Goal: Communication & Community: Connect with others

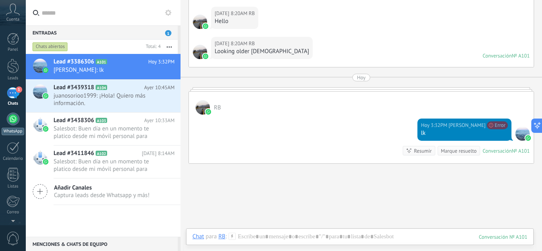
click at [10, 121] on div at bounding box center [13, 119] width 13 height 13
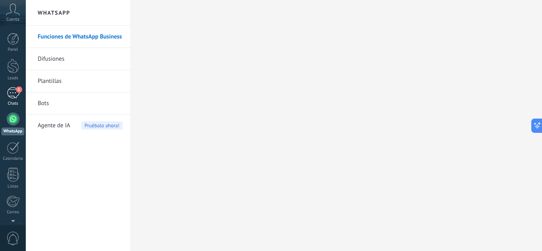
click at [7, 93] on div "1" at bounding box center [13, 93] width 13 height 12
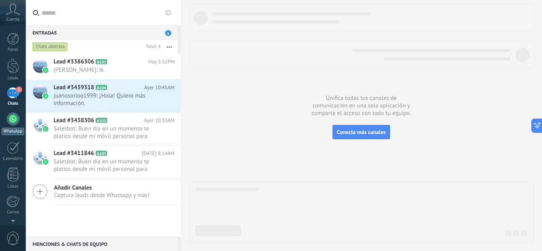
click at [7, 125] on link "WhatsApp" at bounding box center [13, 124] width 26 height 23
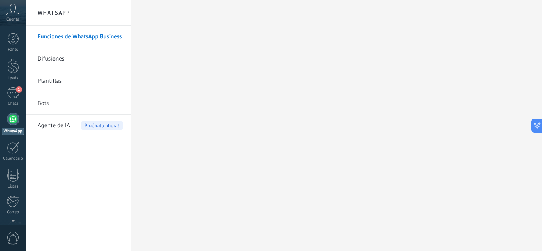
click at [15, 120] on div at bounding box center [13, 119] width 13 height 13
click at [10, 42] on div at bounding box center [13, 39] width 12 height 12
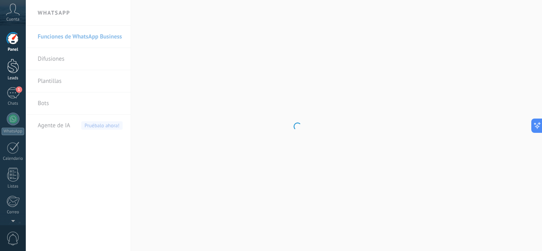
click at [12, 60] on div at bounding box center [13, 66] width 12 height 15
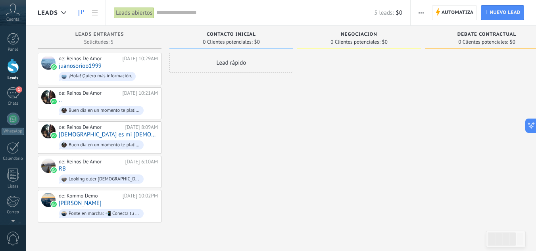
click at [12, 60] on div at bounding box center [13, 66] width 12 height 15
click at [16, 102] on div "Chats" at bounding box center [13, 103] width 23 height 5
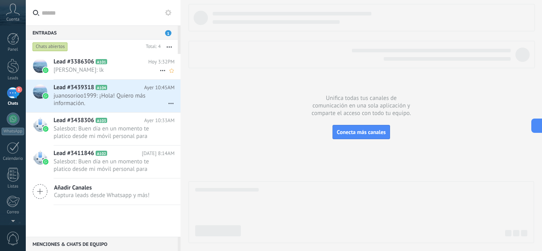
click at [124, 56] on div "Lead #3386306 A101 [DATE] 3:32PM [PERSON_NAME]: lk" at bounding box center [117, 66] width 127 height 25
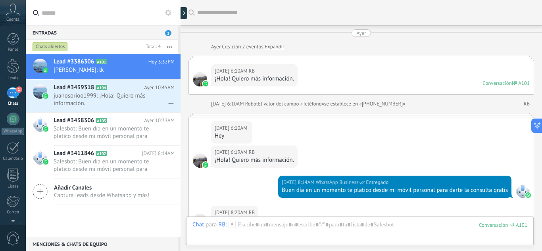
scroll to position [251, 0]
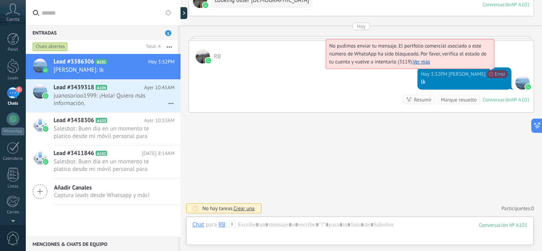
click at [487, 65] on span "No pudimos enviar tu mensaje. El portfolio comercial asociado a este número de …" at bounding box center [408, 53] width 157 height 23
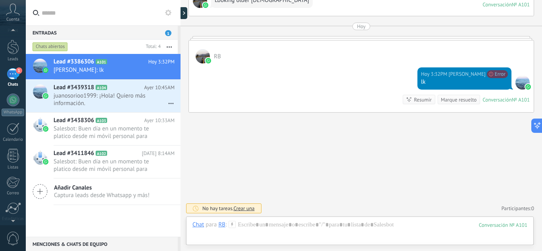
click at [10, 214] on div at bounding box center [13, 220] width 26 height 12
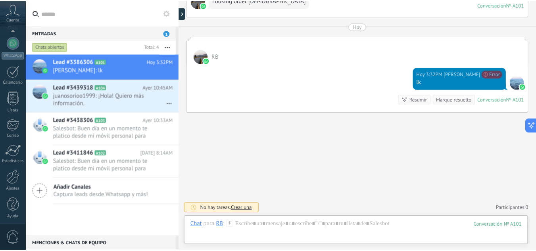
scroll to position [79, 0]
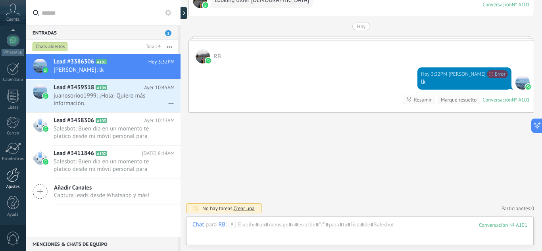
click at [9, 182] on link "Ajustes" at bounding box center [13, 178] width 26 height 21
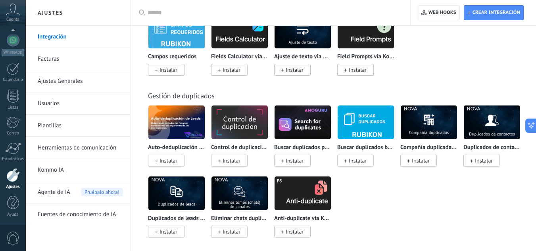
scroll to position [3233, 0]
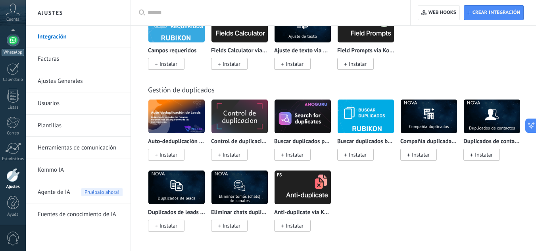
click at [15, 46] on div at bounding box center [13, 40] width 13 height 13
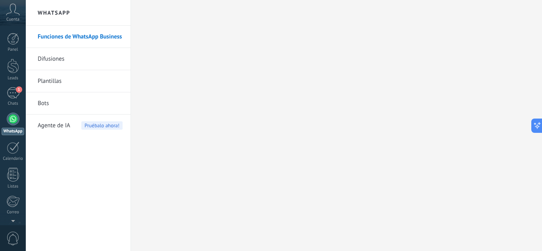
click at [85, 36] on link "Funciones de WhatsApp Business" at bounding box center [80, 37] width 85 height 22
click at [63, 126] on span "Agente de IA" at bounding box center [54, 126] width 33 height 22
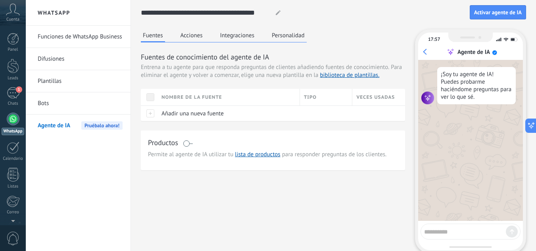
click at [195, 31] on button "Acciones" at bounding box center [192, 35] width 26 height 12
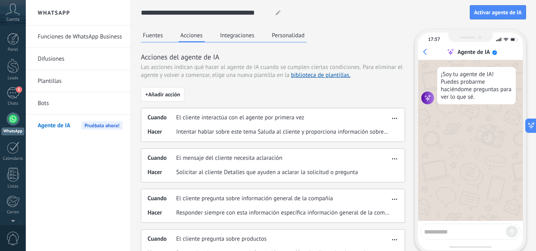
click at [261, 32] on div "Fuentes Acciones Integraciones Personalidad" at bounding box center [224, 35] width 166 height 13
click at [249, 38] on button "Integraciones" at bounding box center [237, 35] width 39 height 12
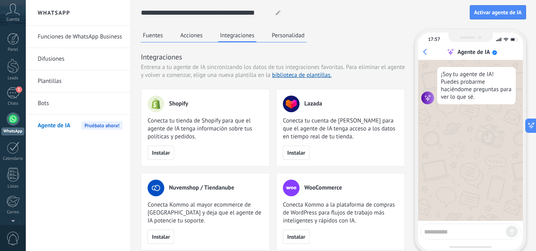
click at [303, 32] on button "Personalidad" at bounding box center [288, 35] width 37 height 12
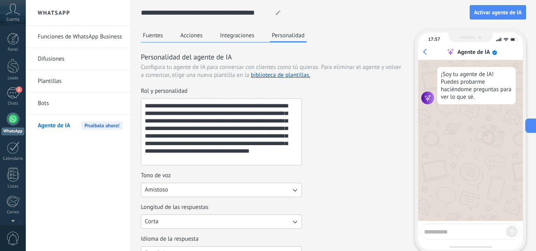
click at [181, 113] on textarea "**********" at bounding box center [220, 132] width 159 height 66
click at [233, 32] on button "Integraciones" at bounding box center [237, 35] width 39 height 12
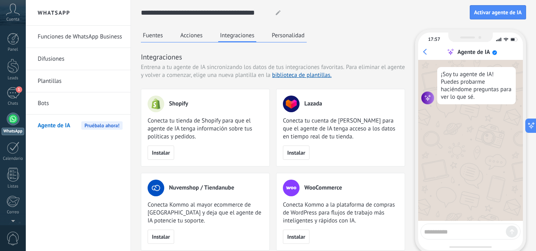
click at [183, 33] on button "Acciones" at bounding box center [192, 35] width 26 height 12
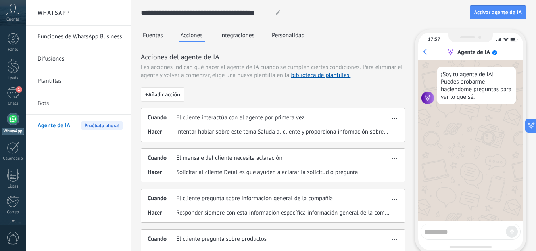
click at [164, 33] on button "Fuentes" at bounding box center [153, 35] width 24 height 12
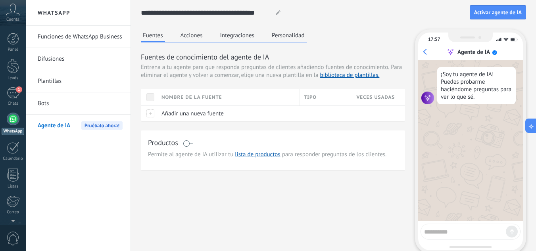
click at [57, 101] on link "Bots" at bounding box center [80, 104] width 85 height 22
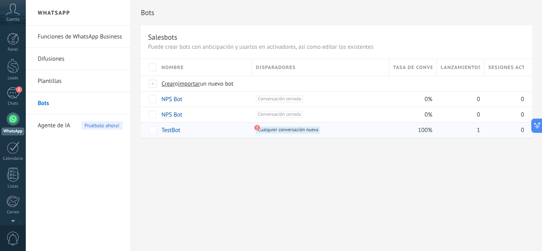
click at [287, 129] on span "Cualquier conversación nueva +0" at bounding box center [288, 130] width 64 height 7
click at [258, 128] on use at bounding box center [258, 128] width 6 height 6
click at [91, 86] on link "Plantillas" at bounding box center [80, 81] width 85 height 22
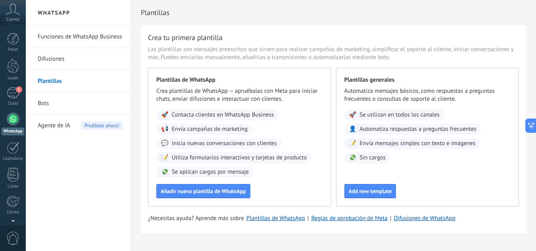
click at [89, 62] on link "Difusiones" at bounding box center [80, 59] width 85 height 22
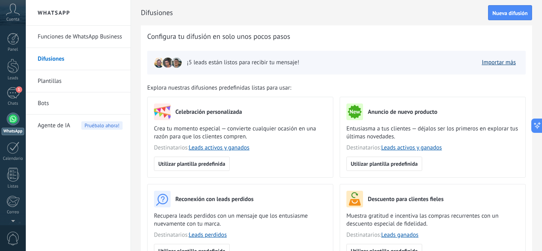
click at [490, 63] on link "Importar más" at bounding box center [499, 63] width 34 height 8
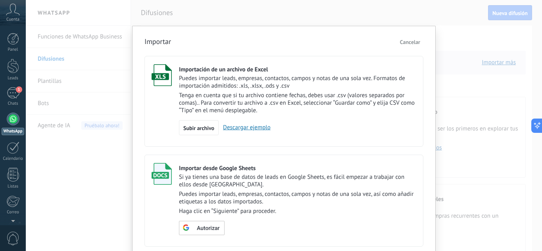
click at [410, 47] on button "Cancelar" at bounding box center [410, 42] width 27 height 12
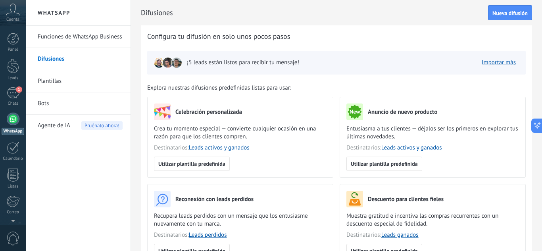
click at [15, 12] on icon at bounding box center [13, 10] width 14 height 12
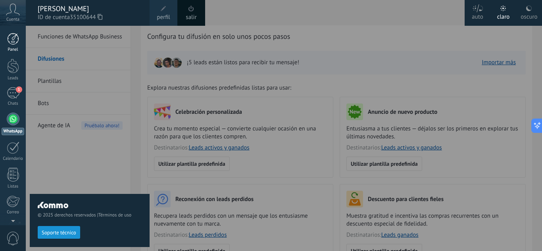
click at [12, 36] on div at bounding box center [13, 39] width 12 height 12
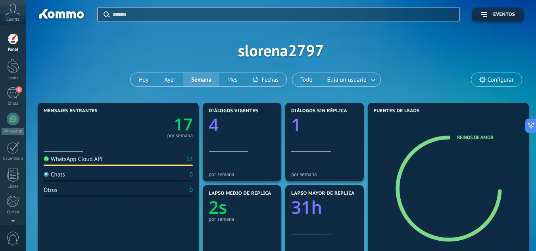
click at [495, 78] on span "Configurar" at bounding box center [501, 80] width 26 height 7
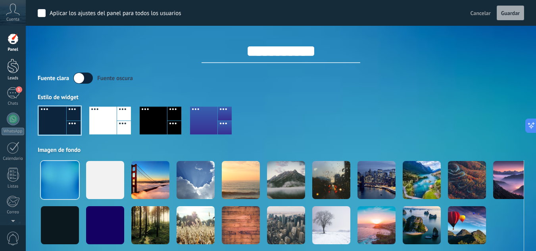
click at [13, 67] on div at bounding box center [13, 66] width 12 height 15
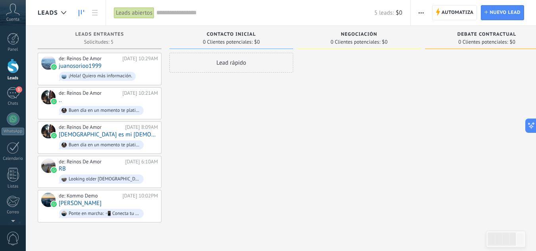
click at [422, 11] on span "button" at bounding box center [421, 12] width 5 height 15
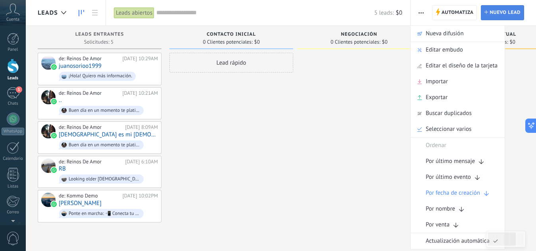
click at [505, 16] on span "Nuevo lead" at bounding box center [505, 13] width 31 height 14
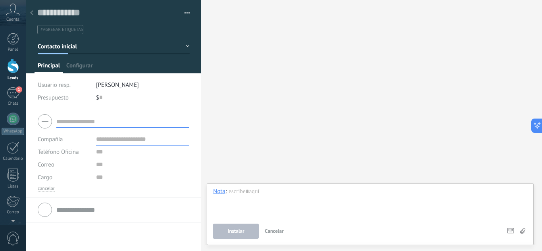
click at [237, 35] on div "Buscar Carga más Participantes: 0 Agregar usuario Bots: 0" at bounding box center [371, 125] width 341 height 251
click at [197, 19] on div "Guardar y crear Administrar etiquetas #agregar etiquetas" at bounding box center [114, 17] width 176 height 34
click at [13, 78] on div "Leads" at bounding box center [13, 78] width 23 height 5
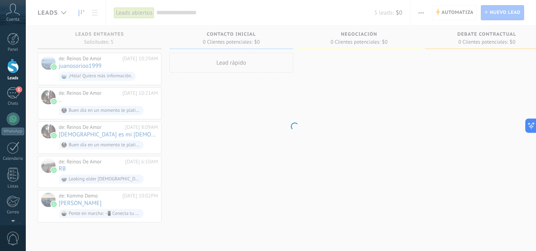
click at [13, 78] on div "Leads" at bounding box center [13, 78] width 23 height 5
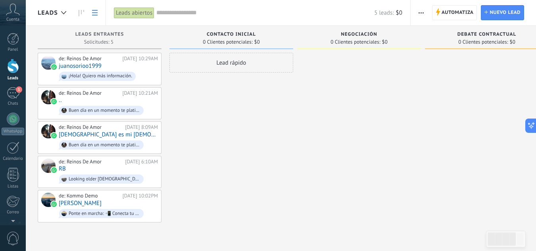
click at [97, 10] on use at bounding box center [95, 13] width 6 height 6
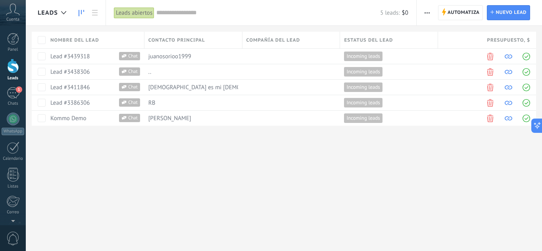
click at [77, 13] on link at bounding box center [81, 12] width 13 height 15
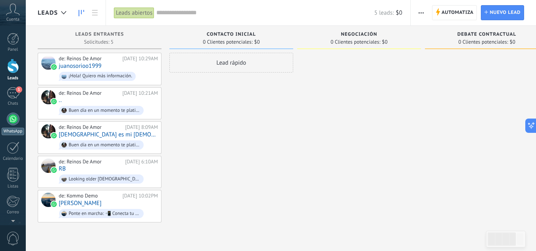
click at [12, 118] on div at bounding box center [13, 119] width 13 height 13
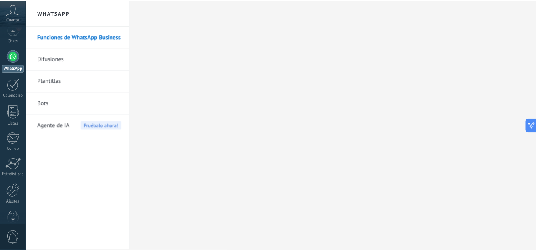
scroll to position [79, 0]
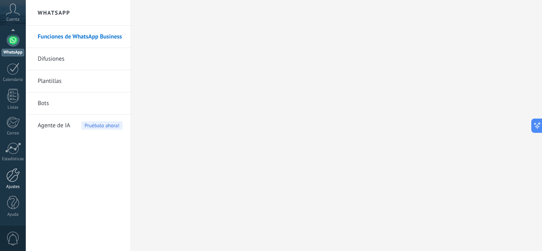
click at [12, 178] on div at bounding box center [12, 175] width 13 height 14
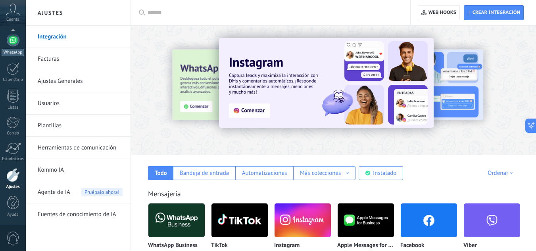
click at [14, 46] on link "WhatsApp" at bounding box center [13, 45] width 26 height 23
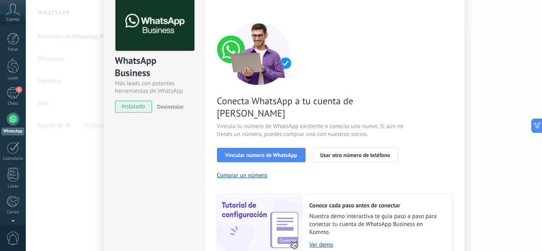
scroll to position [40, 0]
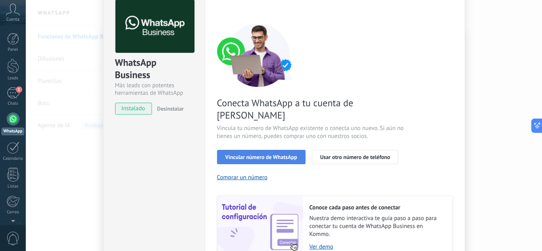
click at [251, 150] on button "Vincular número de WhatsApp" at bounding box center [261, 157] width 89 height 14
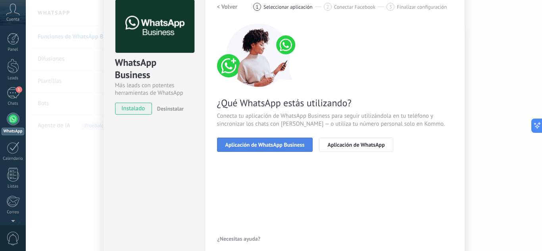
click at [267, 141] on button "Aplicación de WhatsApp Business" at bounding box center [265, 145] width 96 height 14
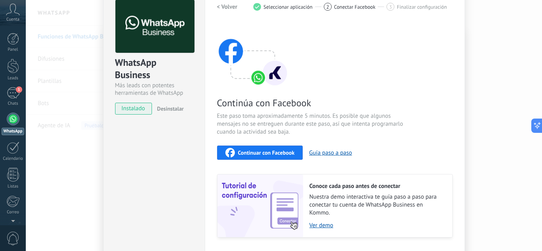
click at [274, 155] on span "Continuar con Facebook" at bounding box center [266, 153] width 57 height 6
